Goal: Check status: Check status

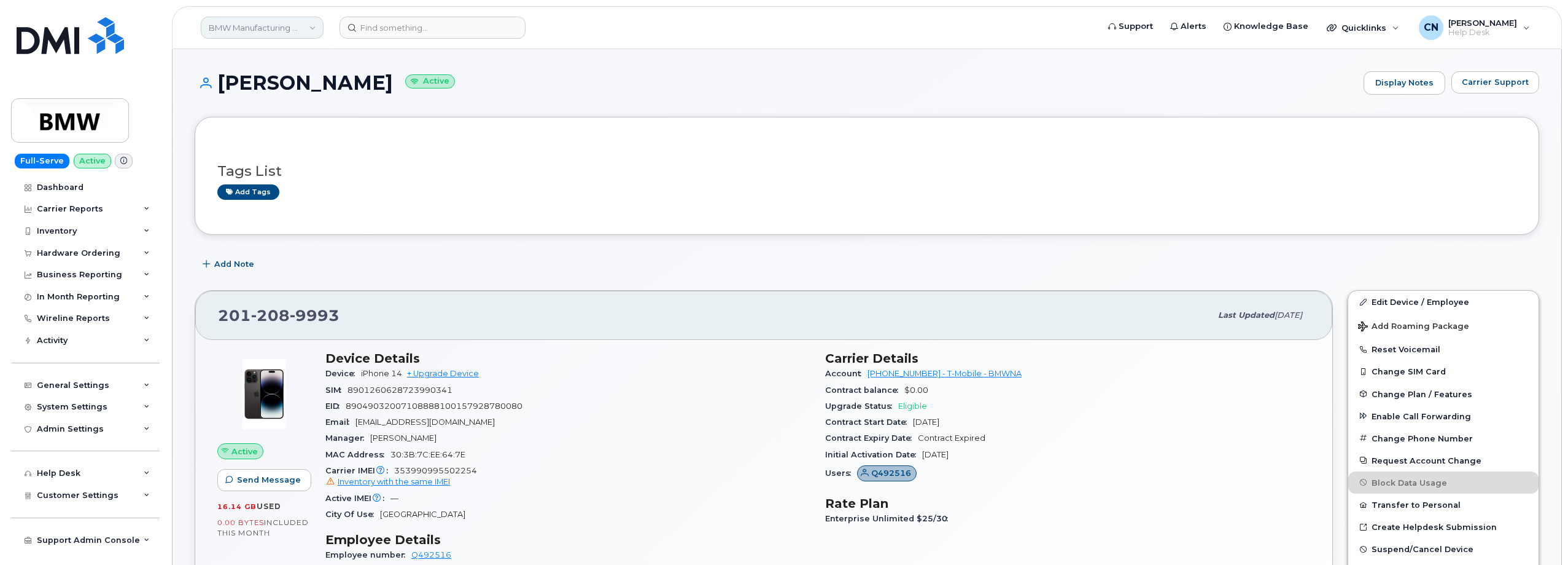
click at [243, 21] on link "BMW Manufacturing Co LLC" at bounding box center [262, 28] width 123 height 22
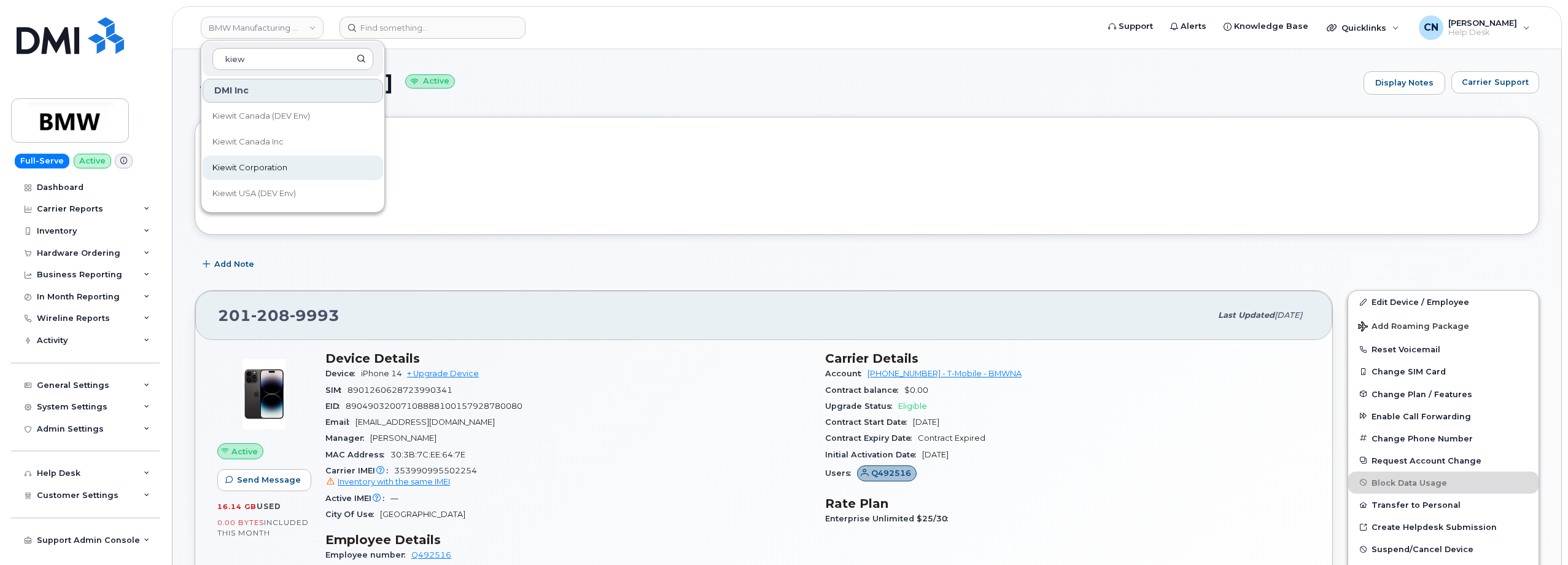
type input "kiew"
click at [247, 173] on span "Kiewit Corporation" at bounding box center [249, 167] width 75 height 12
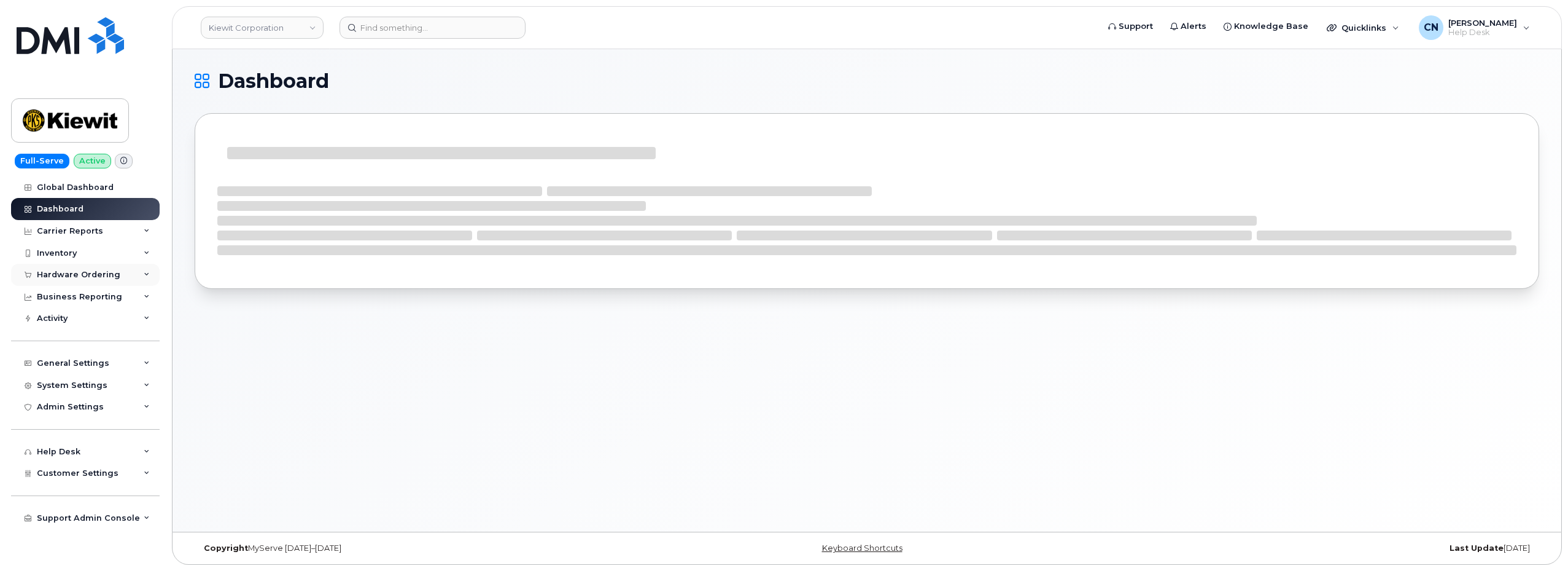
click at [62, 268] on div "Hardware Ordering" at bounding box center [85, 275] width 149 height 22
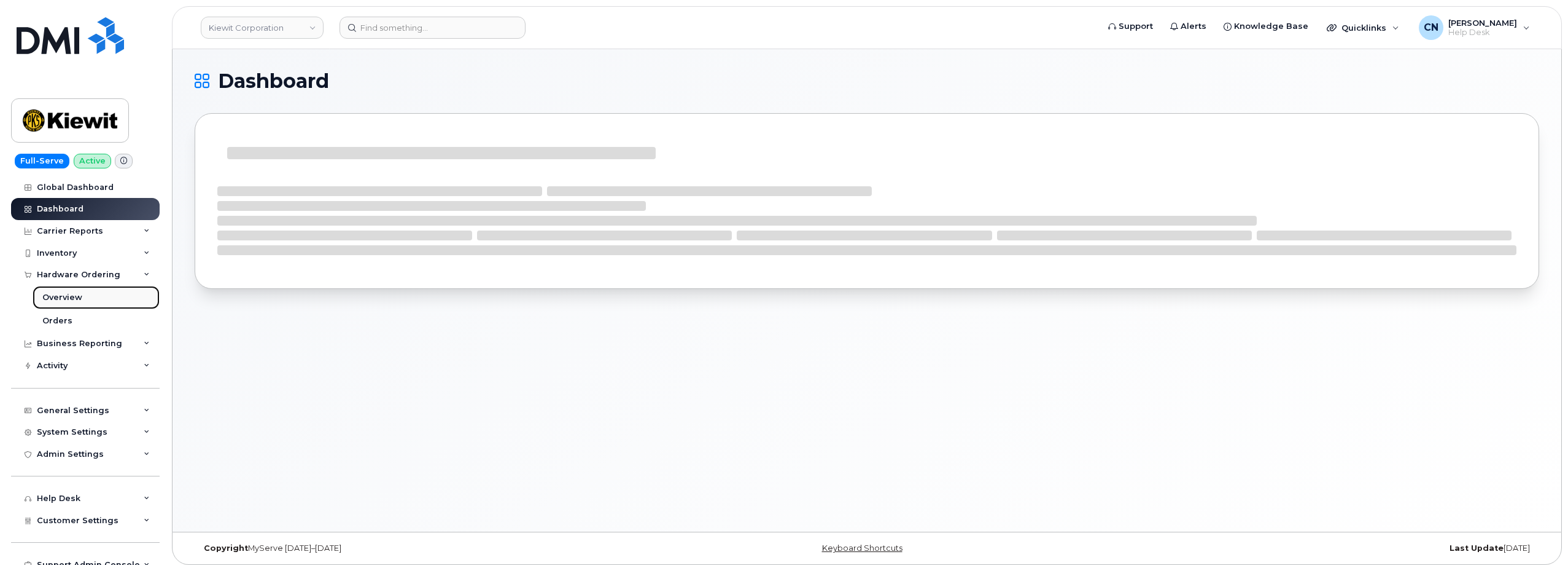
click at [57, 294] on div "Overview" at bounding box center [62, 297] width 40 height 11
click at [65, 319] on div "Orders" at bounding box center [57, 321] width 30 height 11
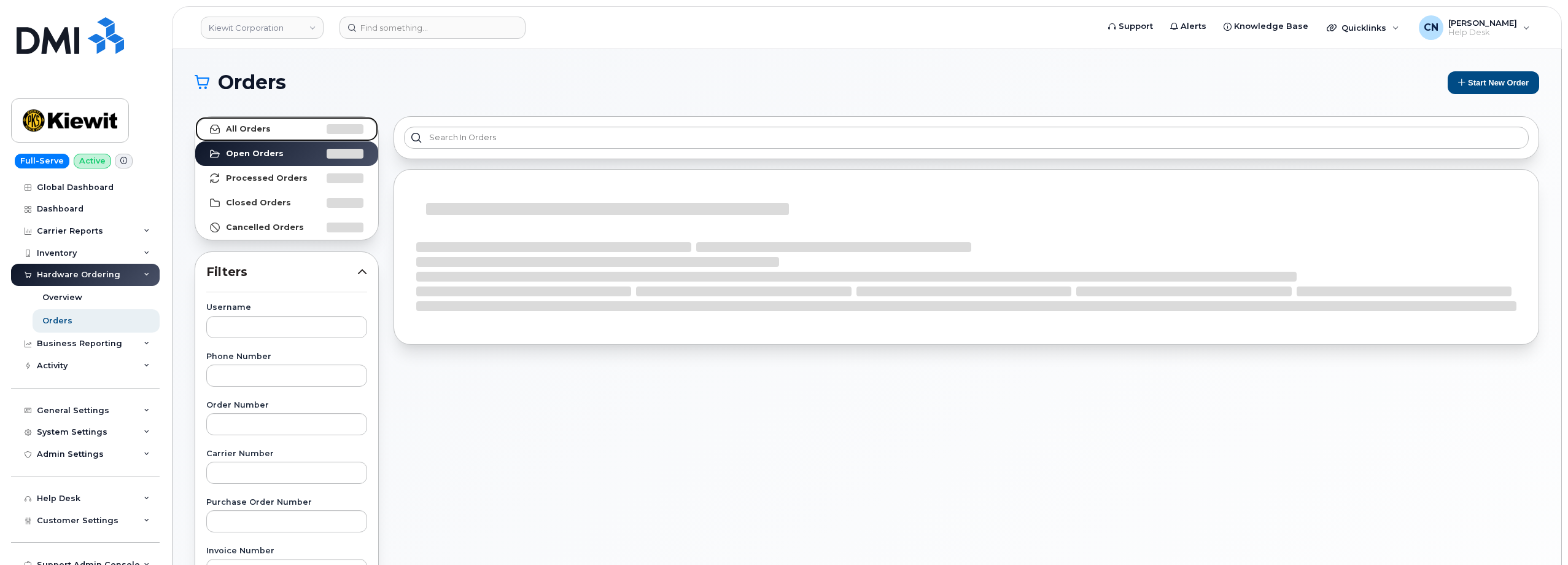
click at [247, 125] on strong "All Orders" at bounding box center [248, 129] width 45 height 10
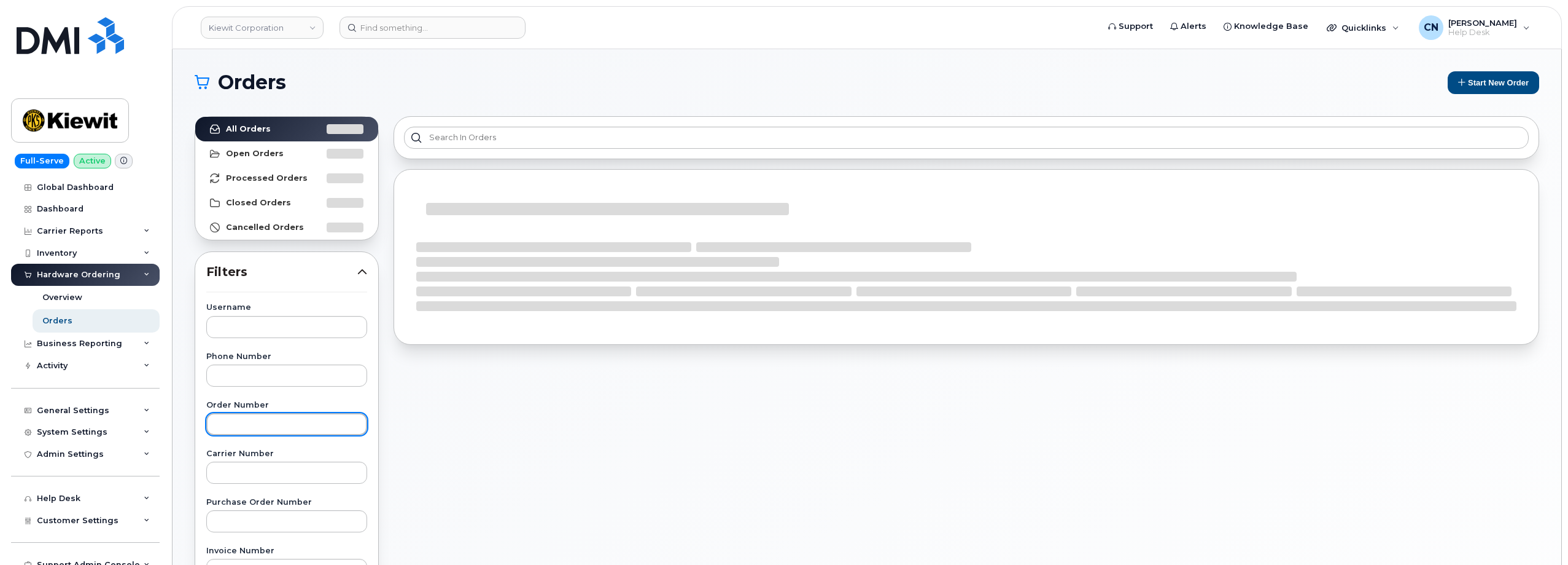
click at [237, 420] on input "text" at bounding box center [286, 424] width 161 height 22
paste input "298600"
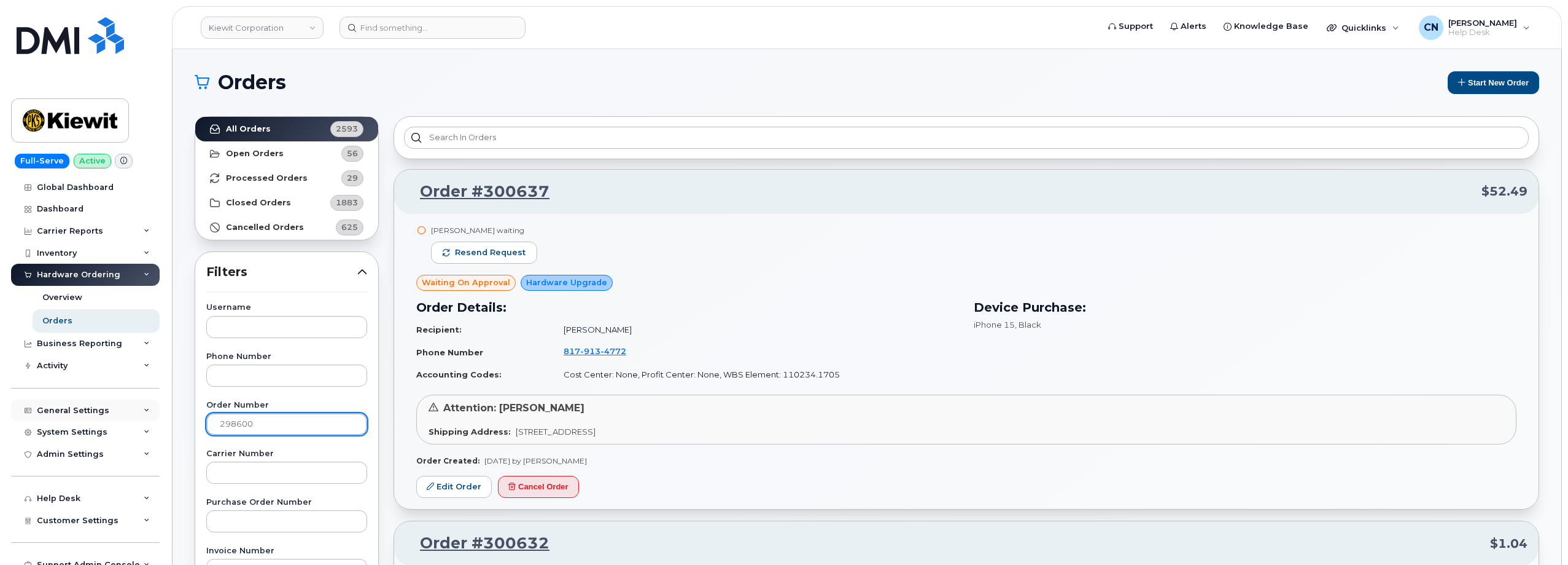
drag, startPoint x: 280, startPoint y: 419, endPoint x: 144, endPoint y: 419, distance: 136.0
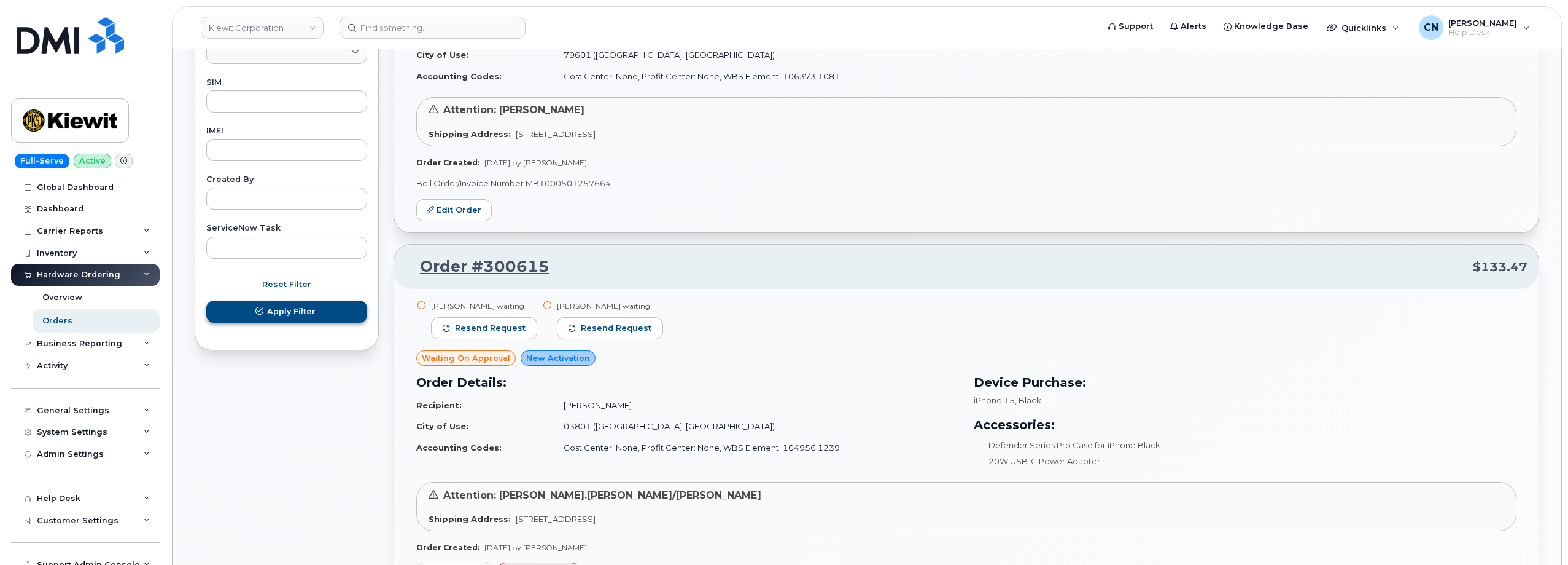
type input "298600"
click at [298, 312] on span "Apply Filter" at bounding box center [291, 311] width 49 height 12
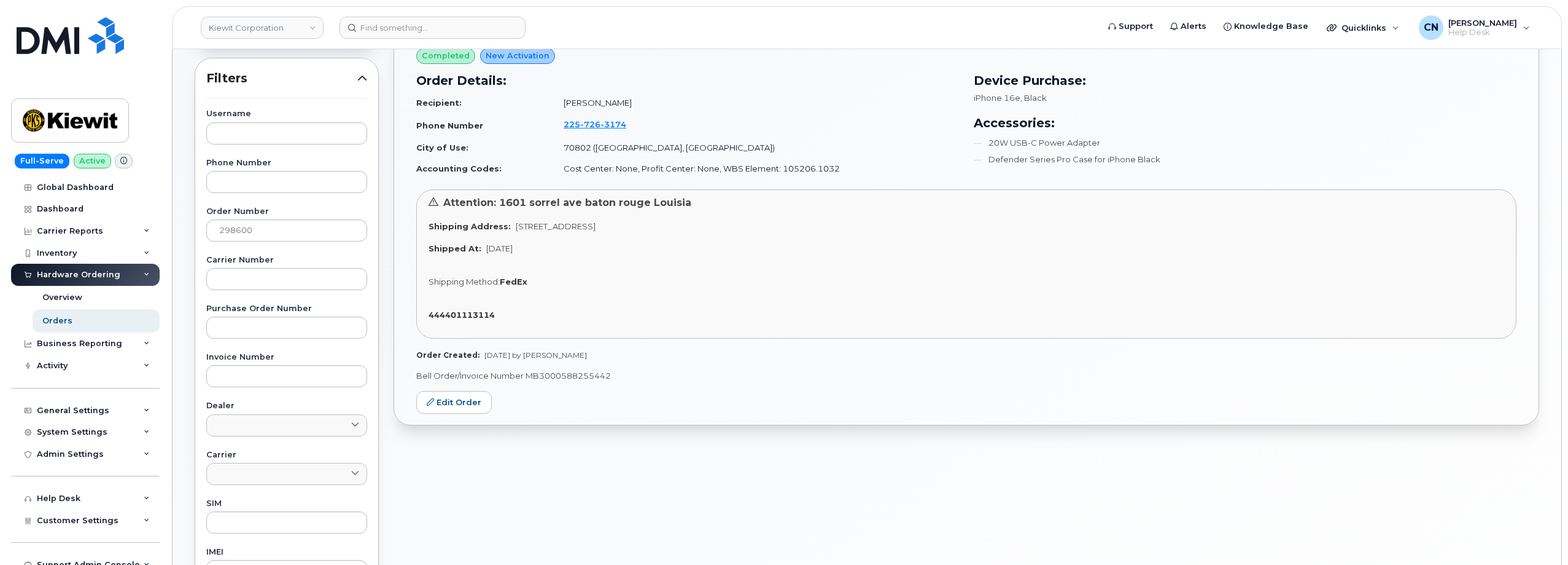
scroll to position [154, 0]
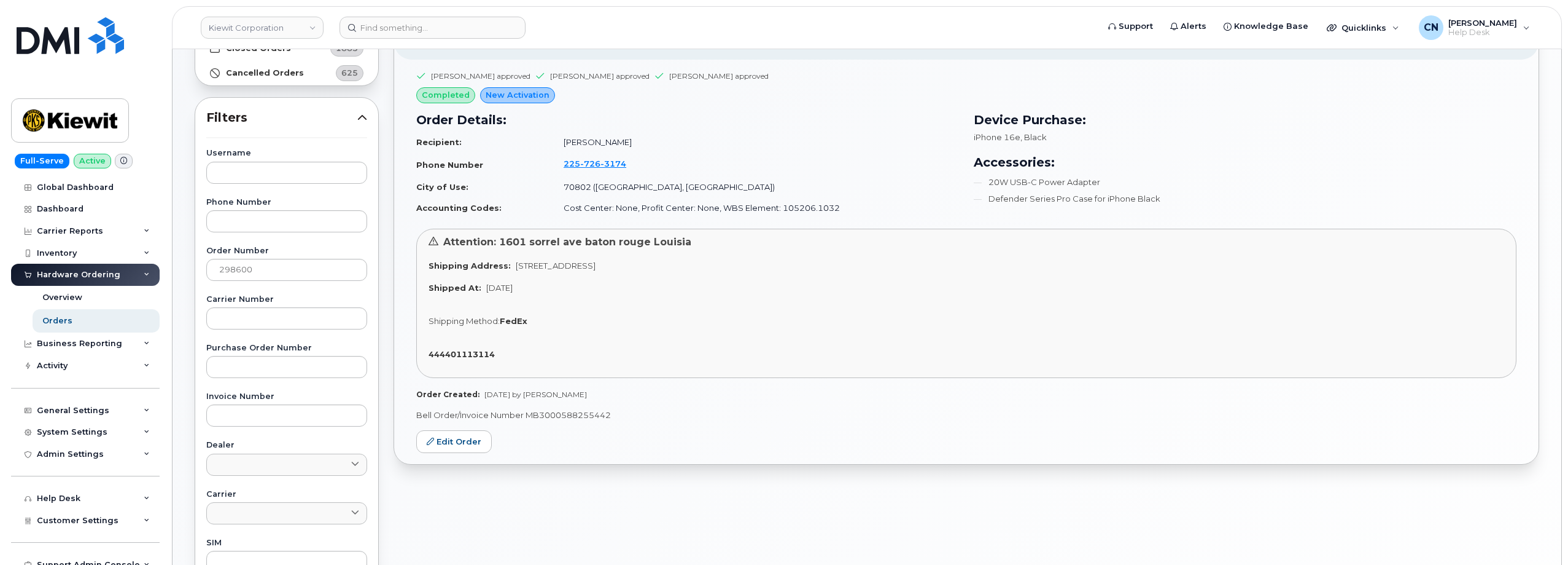
drag, startPoint x: 777, startPoint y: 268, endPoint x: 430, endPoint y: 276, distance: 347.1
click at [430, 276] on div "Attention: 1601 sorrel ave baton rouge Louisia Shipping Address: 1601 Sorrel Av…" at bounding box center [966, 302] width 1100 height 149
copy div "Shipping Address: 1601 Sorrel Ave BATON ROUGE LA 70802-4352 UNITED STATES"
